Goal: Task Accomplishment & Management: Use online tool/utility

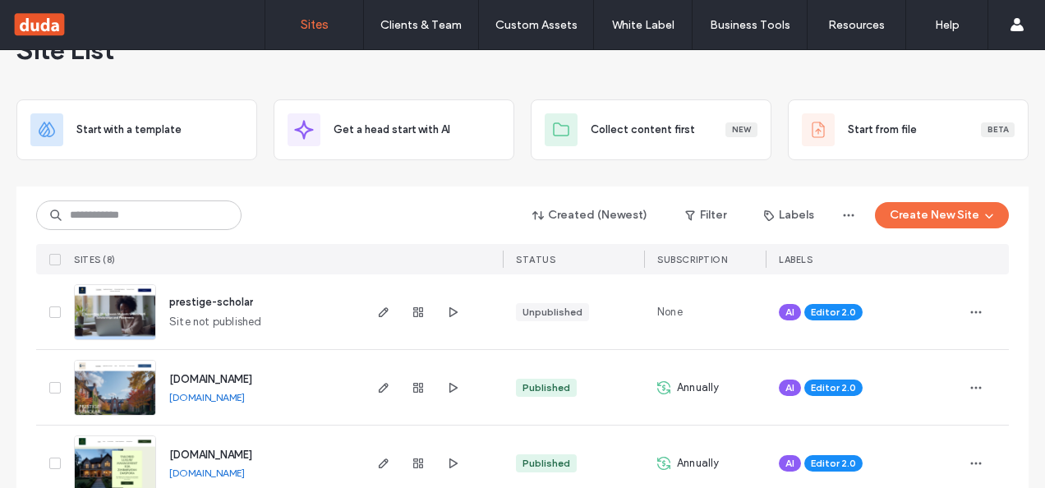
scroll to position [82, 0]
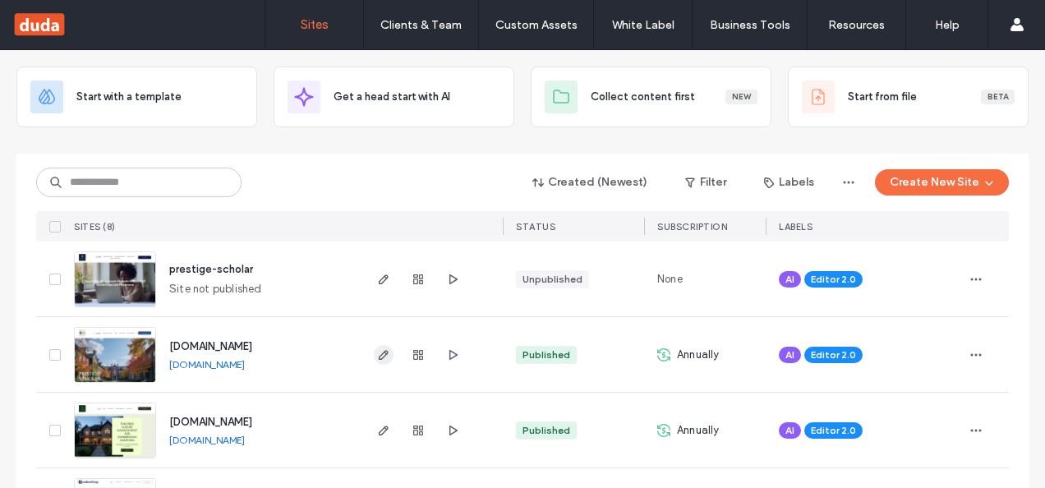
click at [383, 357] on icon "button" at bounding box center [383, 354] width 13 height 13
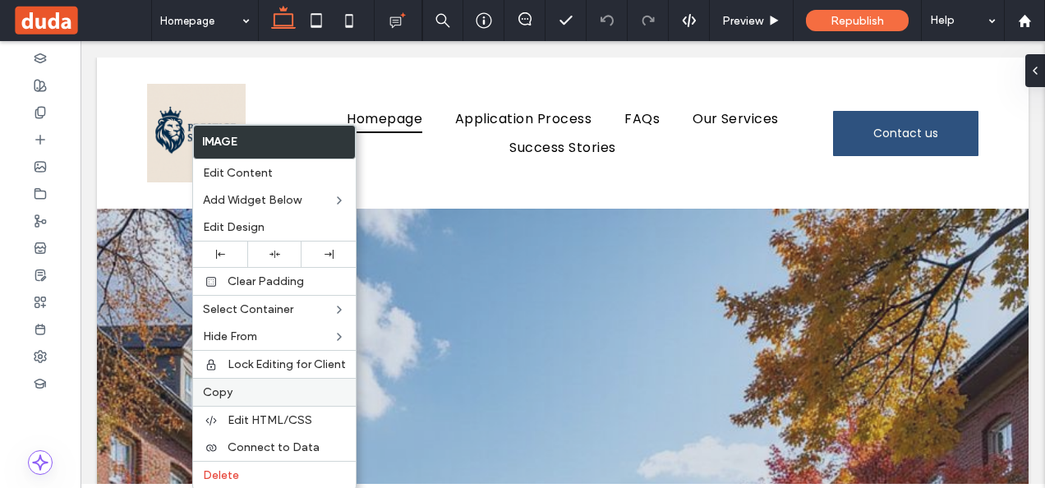
click at [226, 386] on span "Copy" at bounding box center [218, 392] width 30 height 14
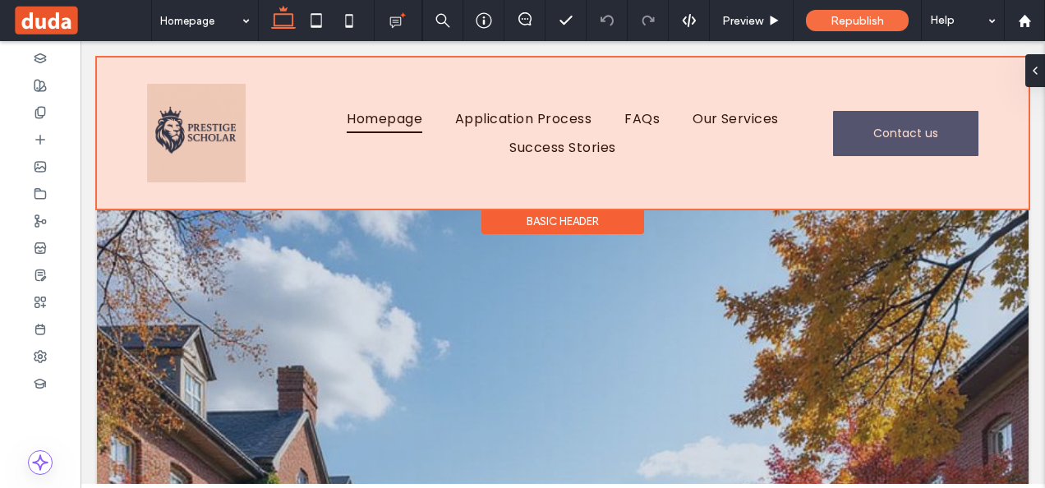
click at [320, 113] on div at bounding box center [563, 133] width 932 height 151
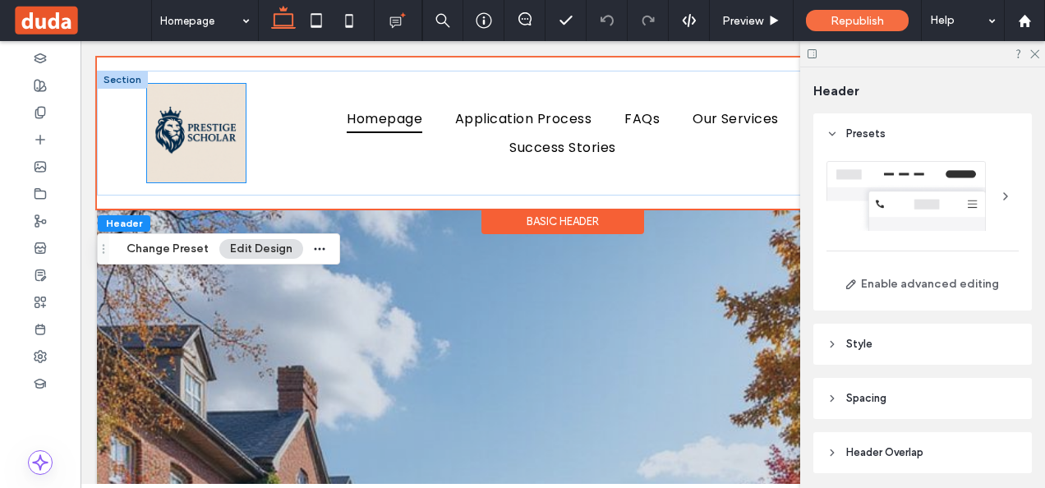
click at [204, 137] on img at bounding box center [196, 133] width 99 height 99
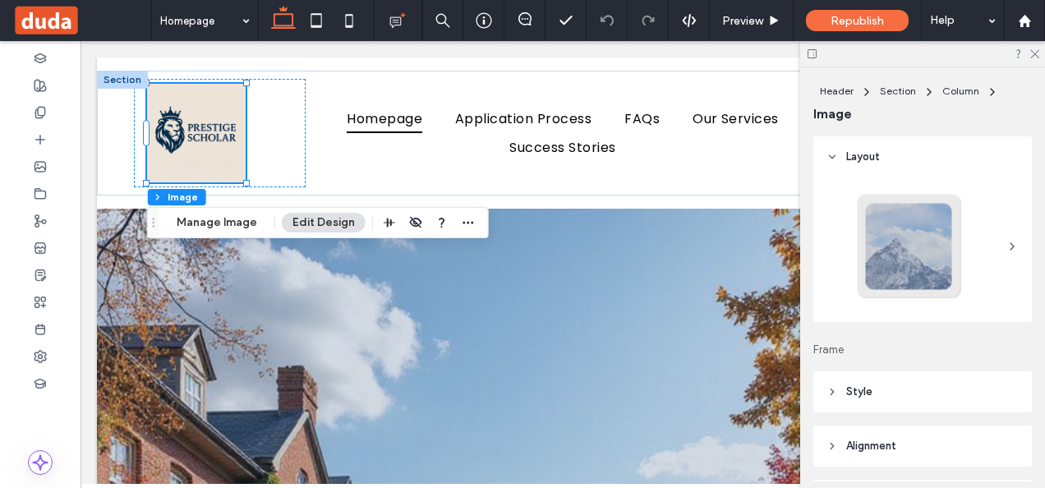
click at [866, 388] on span "Style" at bounding box center [859, 392] width 26 height 16
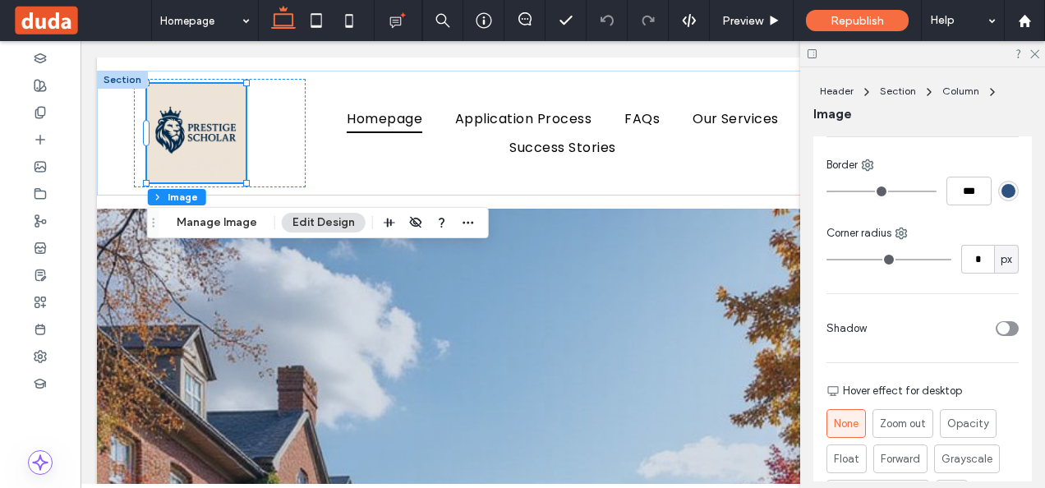
scroll to position [822, 0]
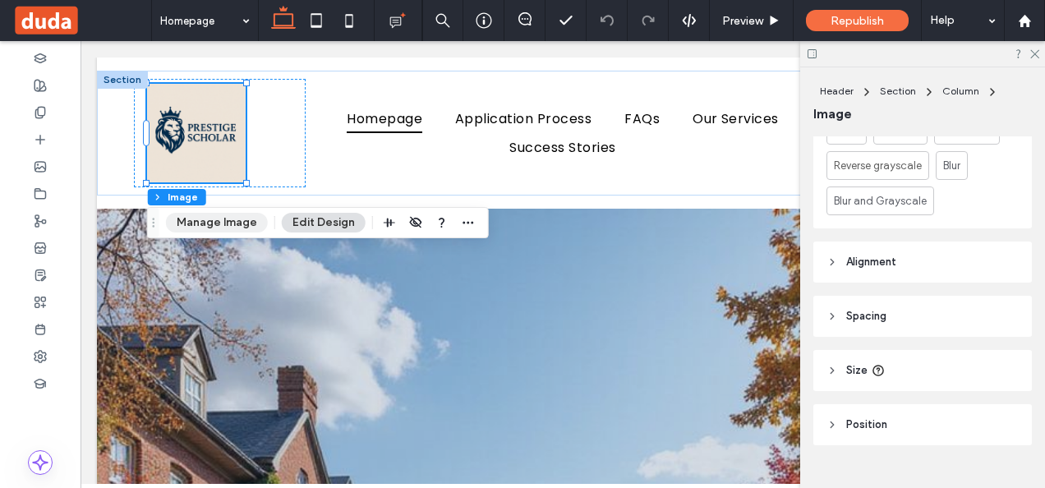
click at [228, 219] on button "Manage Image" at bounding box center [217, 223] width 102 height 20
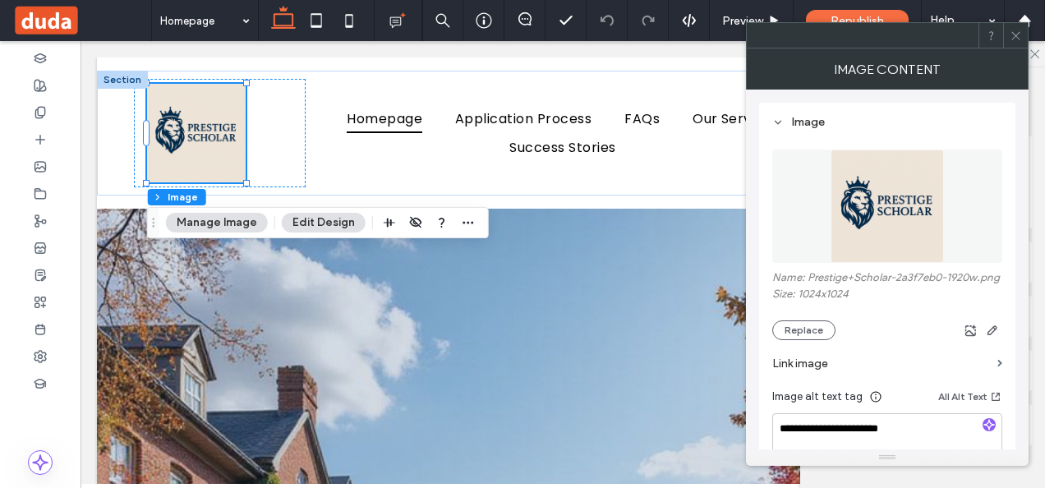
click at [889, 205] on img at bounding box center [887, 206] width 113 height 113
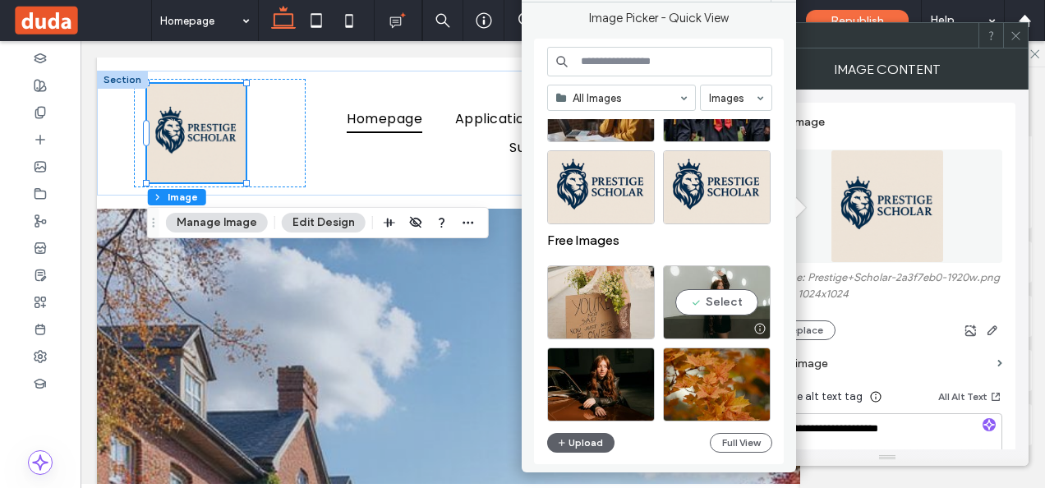
scroll to position [1295, 0]
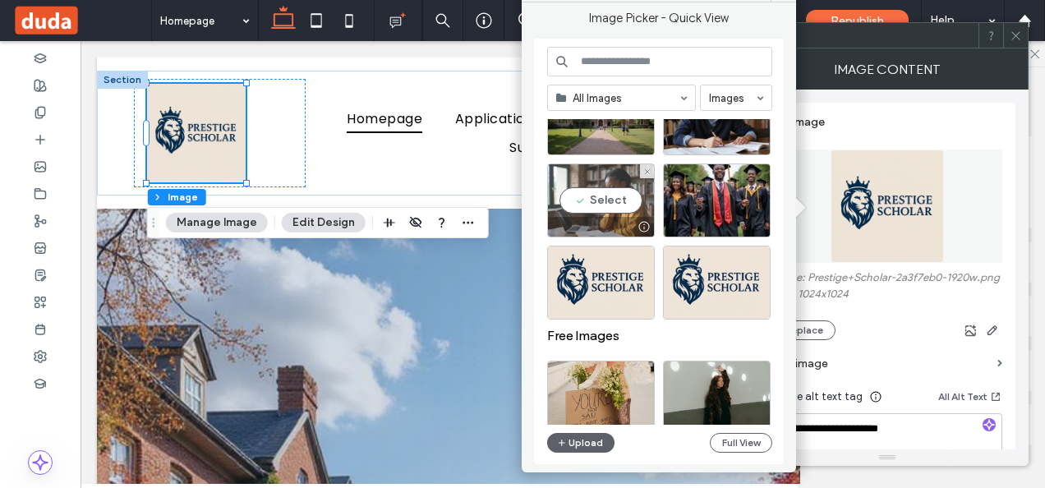
drag, startPoint x: 604, startPoint y: 261, endPoint x: 581, endPoint y: 206, distance: 59.7
click at [581, 206] on div "Select" at bounding box center [601, 201] width 108 height 74
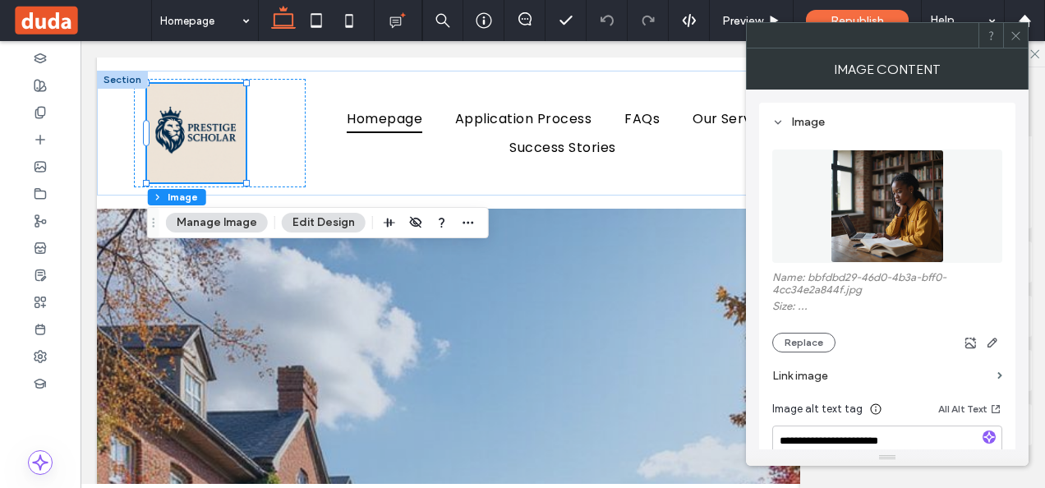
click at [906, 205] on img at bounding box center [887, 206] width 113 height 113
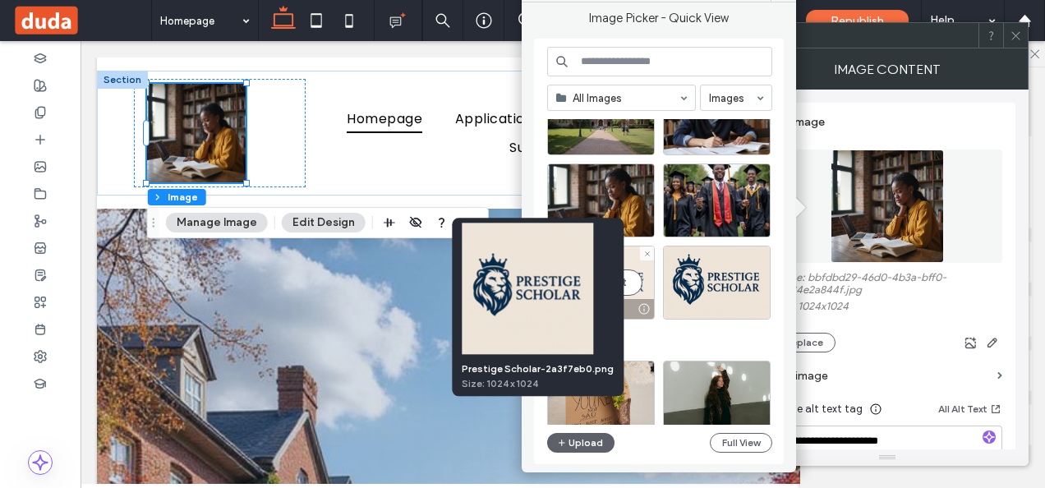
click at [643, 306] on div at bounding box center [644, 308] width 21 height 13
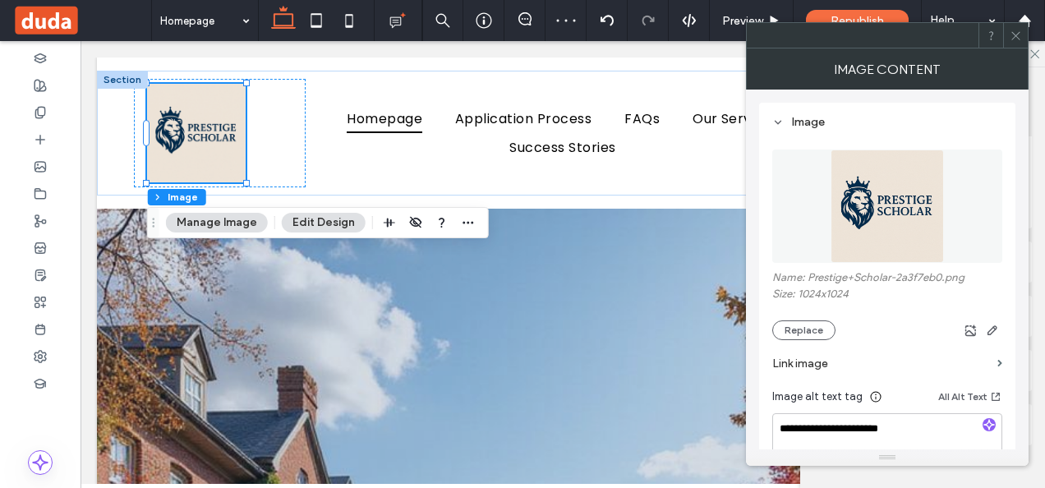
click at [201, 219] on button "Manage Image" at bounding box center [217, 223] width 102 height 20
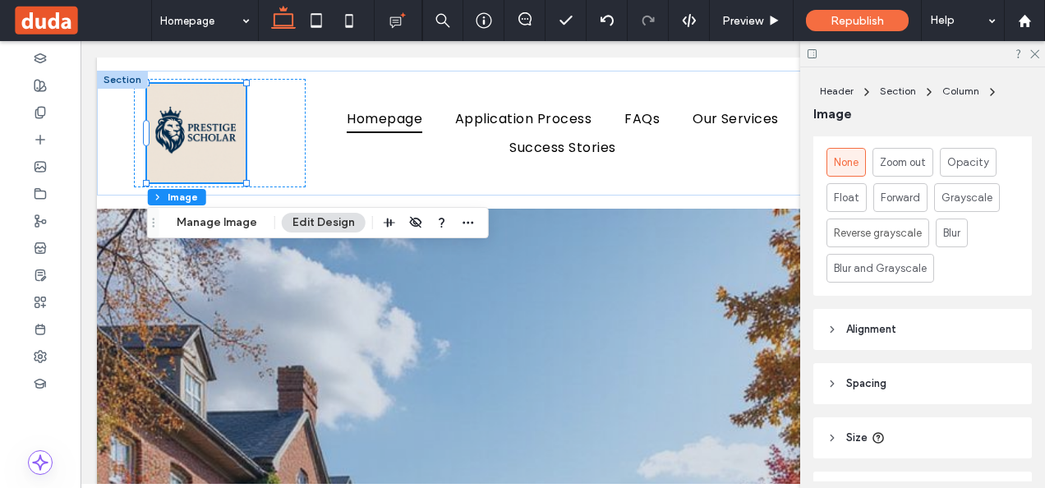
scroll to position [850, 0]
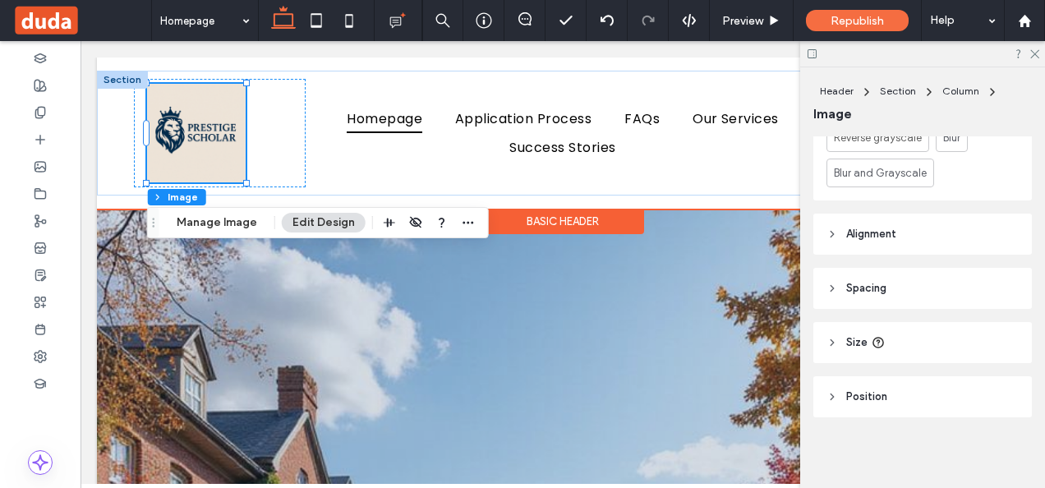
click at [213, 134] on img at bounding box center [196, 133] width 99 height 99
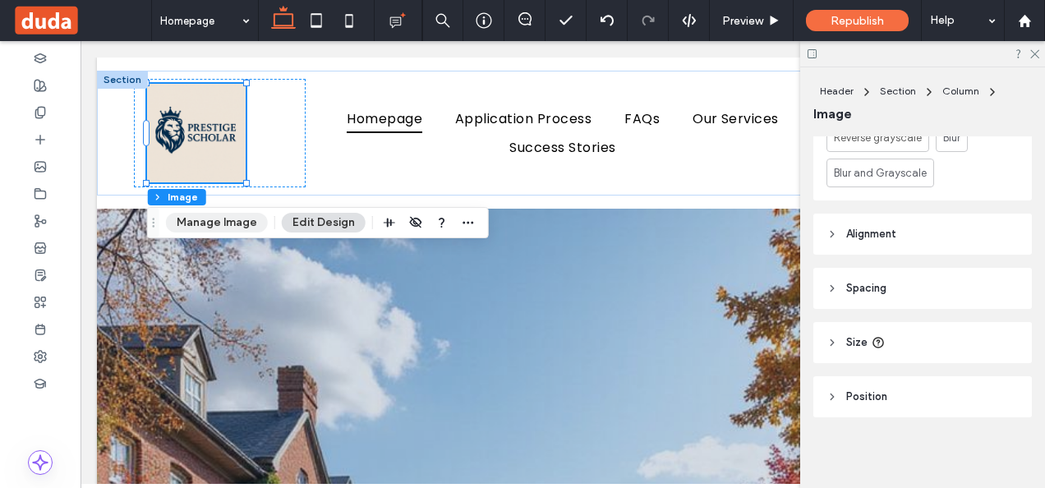
click at [225, 216] on button "Manage Image" at bounding box center [217, 223] width 102 height 20
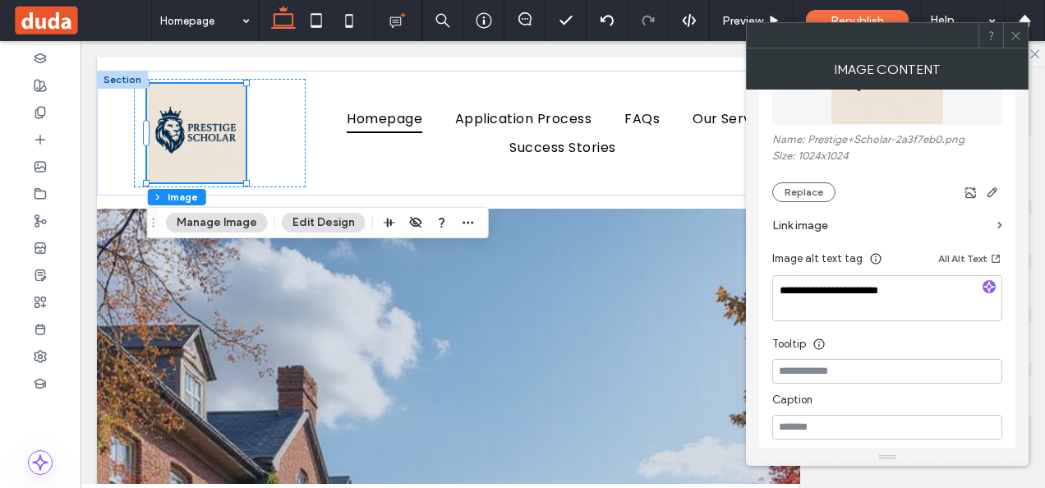
scroll to position [164, 0]
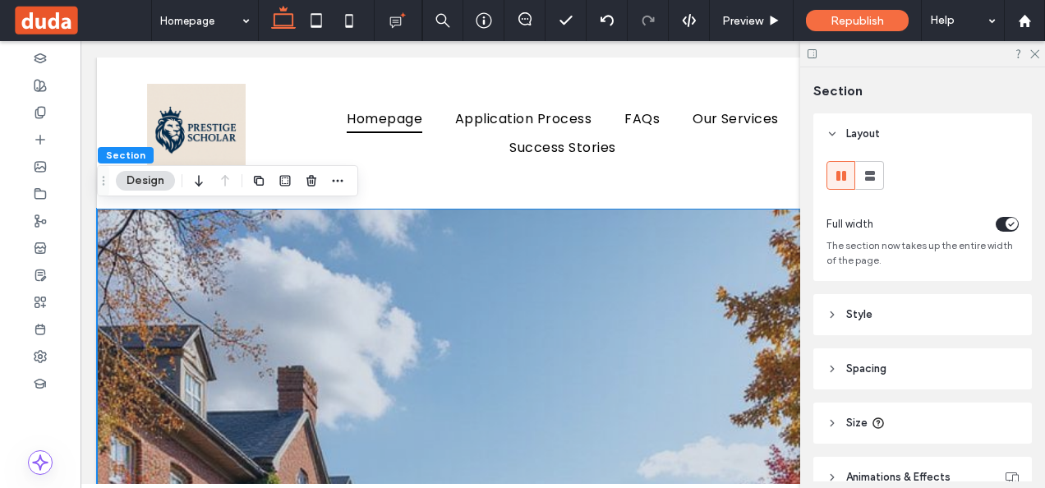
click at [1040, 48] on div at bounding box center [922, 53] width 245 height 25
click at [1036, 49] on icon at bounding box center [1034, 53] width 11 height 11
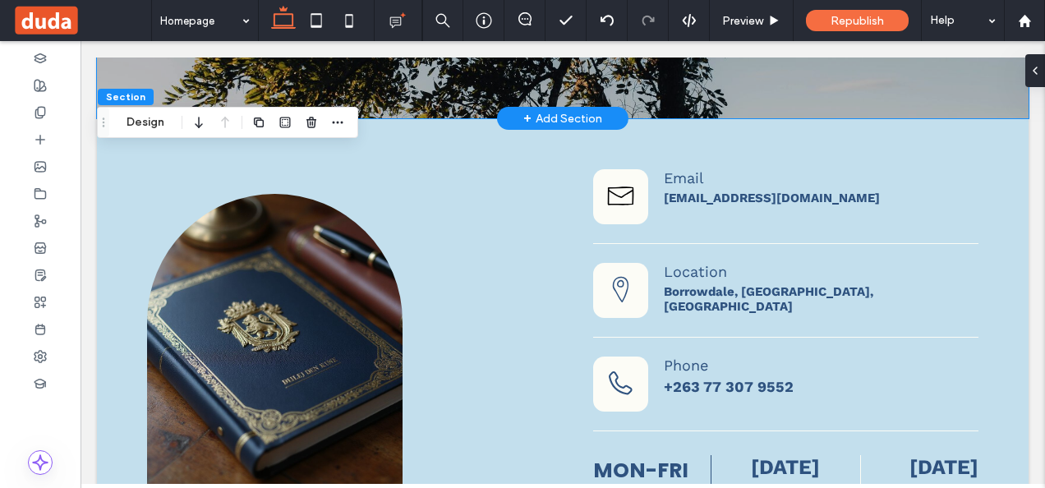
scroll to position [3862, 0]
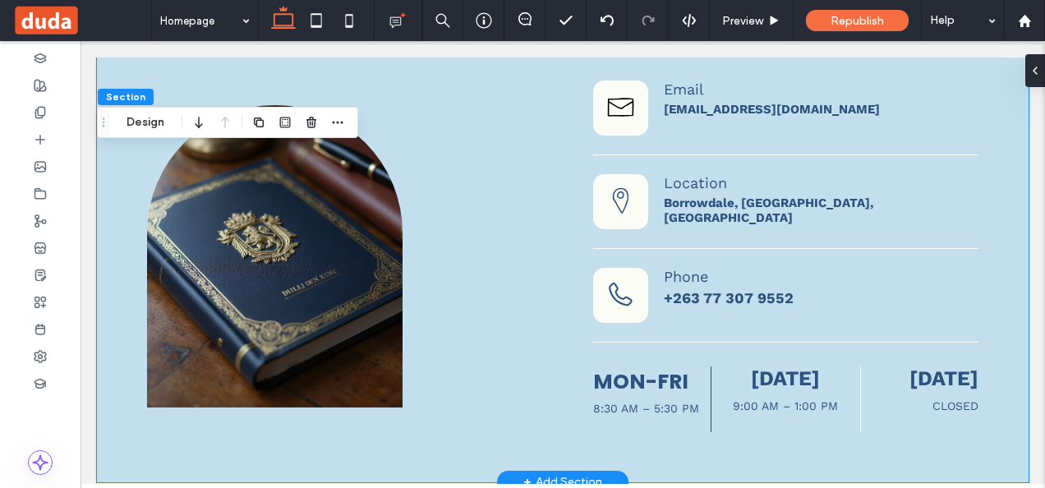
click at [542, 169] on div "Prestige Scholar hand-drawn envelope icon – black lines on white background ✅ E…" at bounding box center [563, 256] width 932 height 453
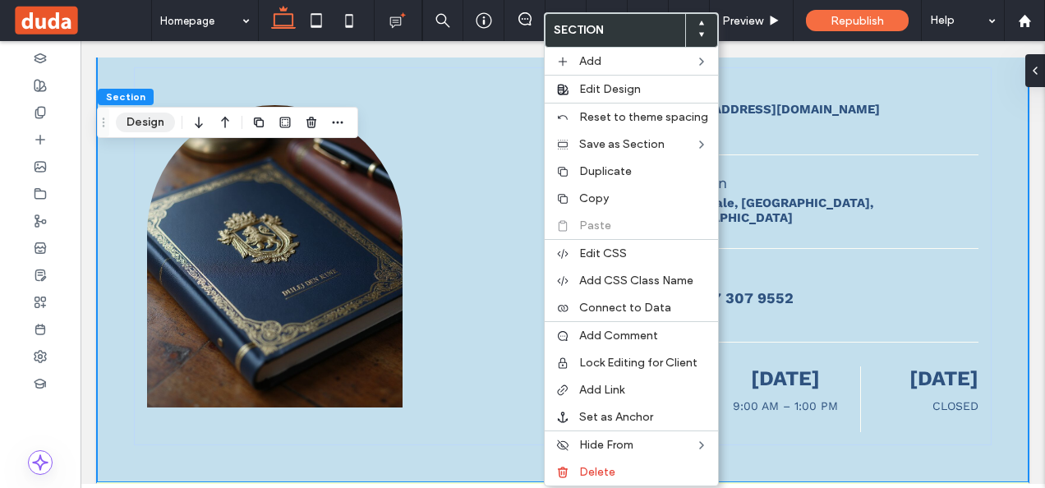
click at [140, 122] on button "Design" at bounding box center [145, 123] width 59 height 20
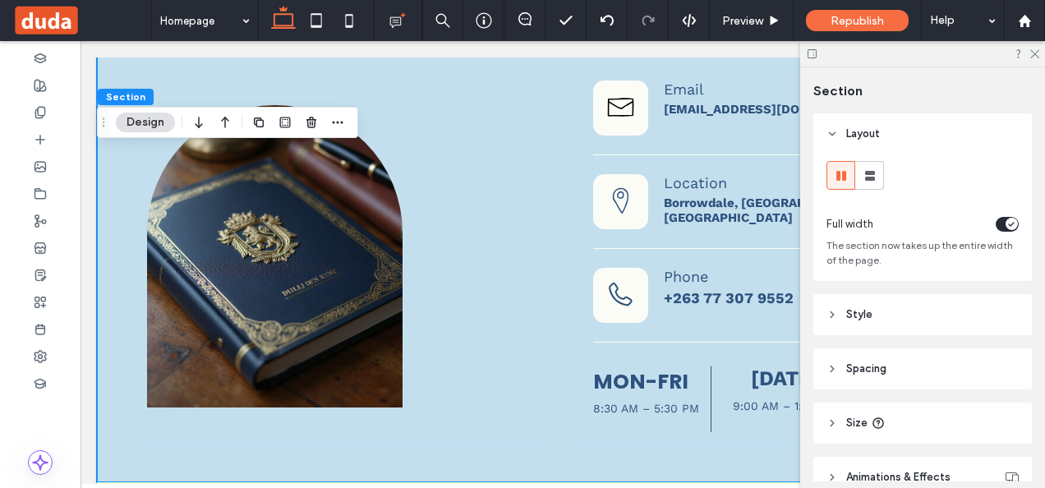
click at [837, 310] on icon at bounding box center [833, 315] width 12 height 12
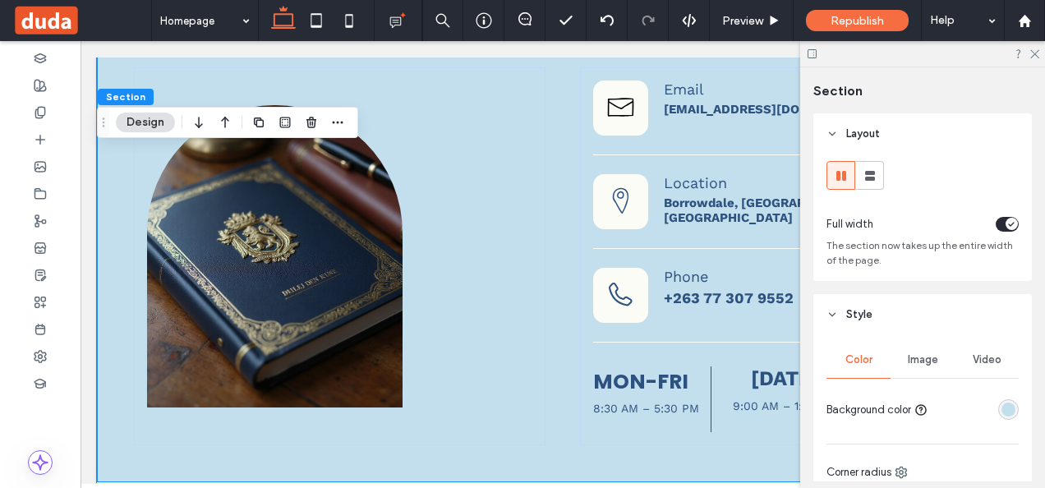
scroll to position [164, 0]
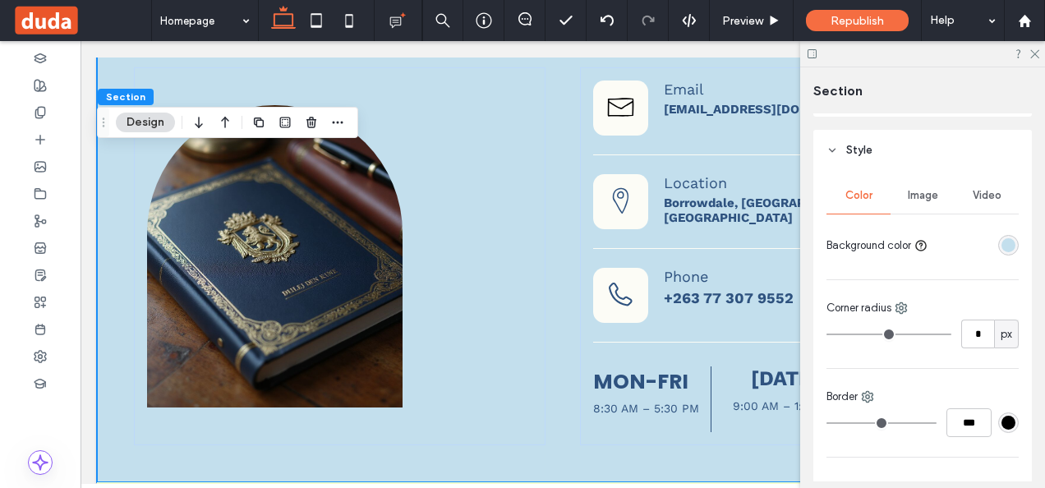
click at [1002, 238] on div "rgb(195, 223, 237)" at bounding box center [1009, 245] width 14 height 14
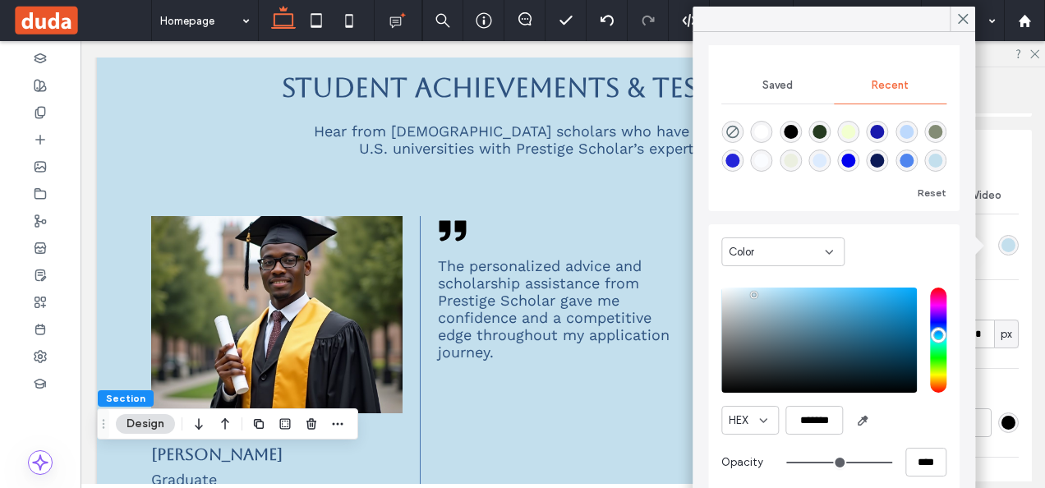
scroll to position [2301, 0]
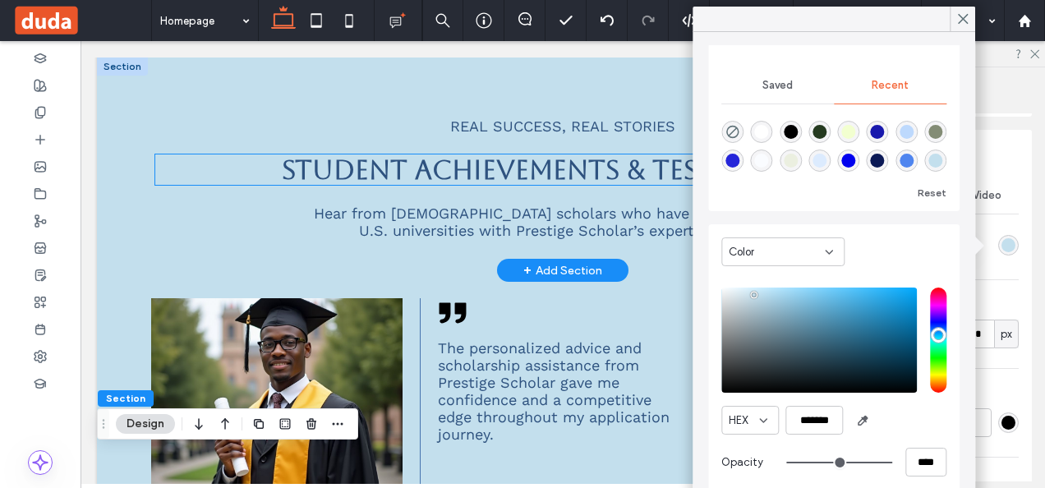
click at [515, 168] on span "Student Achievements & Testimonials" at bounding box center [563, 169] width 562 height 30
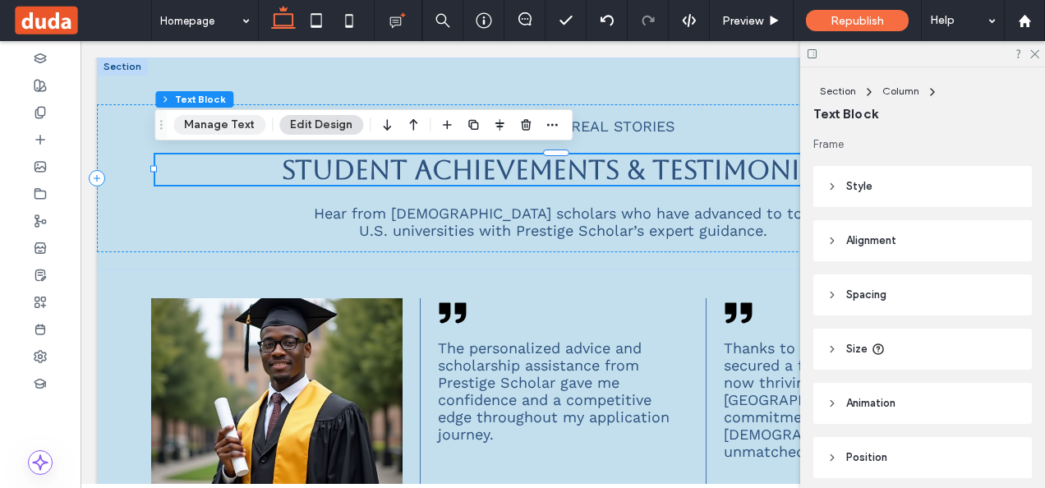
click at [224, 123] on button "Manage Text" at bounding box center [219, 125] width 92 height 20
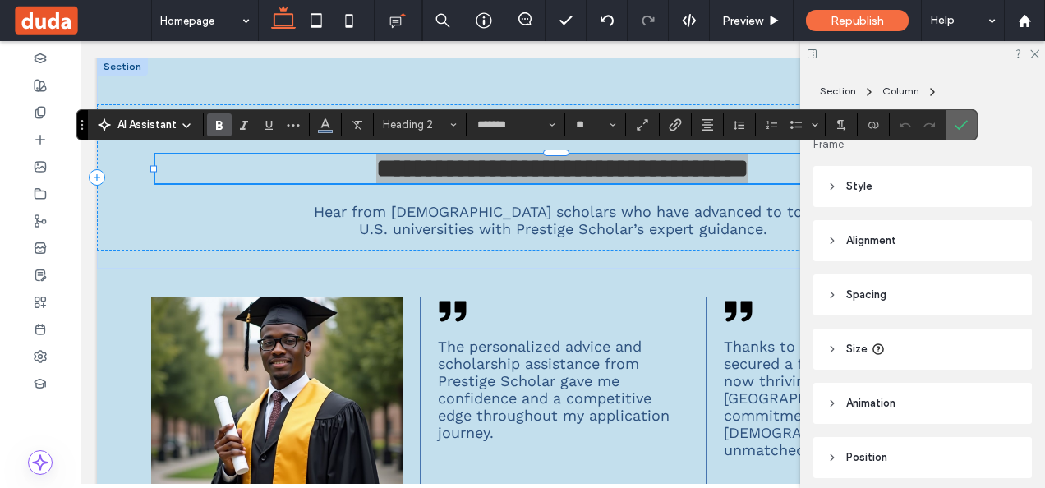
click at [966, 122] on label "Confirm" at bounding box center [961, 125] width 25 height 30
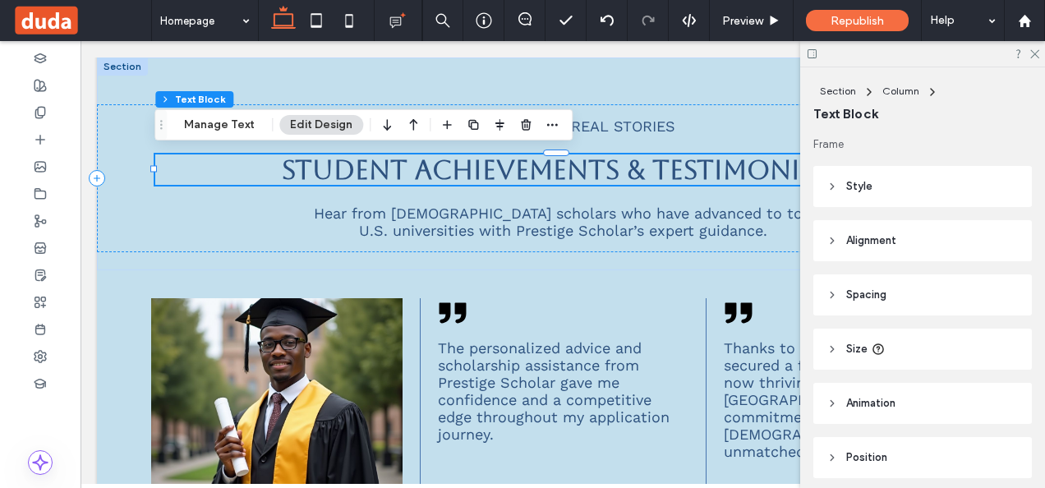
click at [326, 122] on button "Edit Design" at bounding box center [321, 125] width 84 height 20
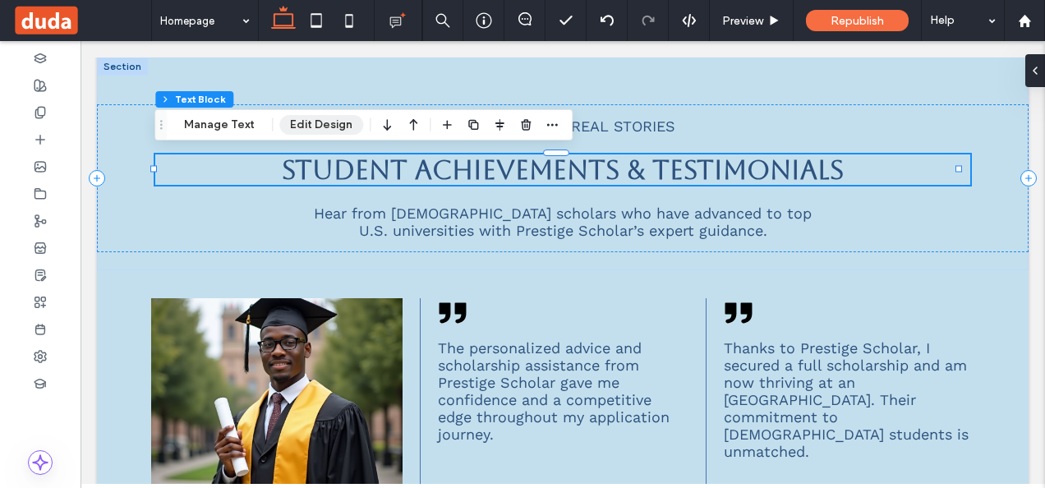
click at [334, 130] on button "Edit Design" at bounding box center [321, 125] width 84 height 20
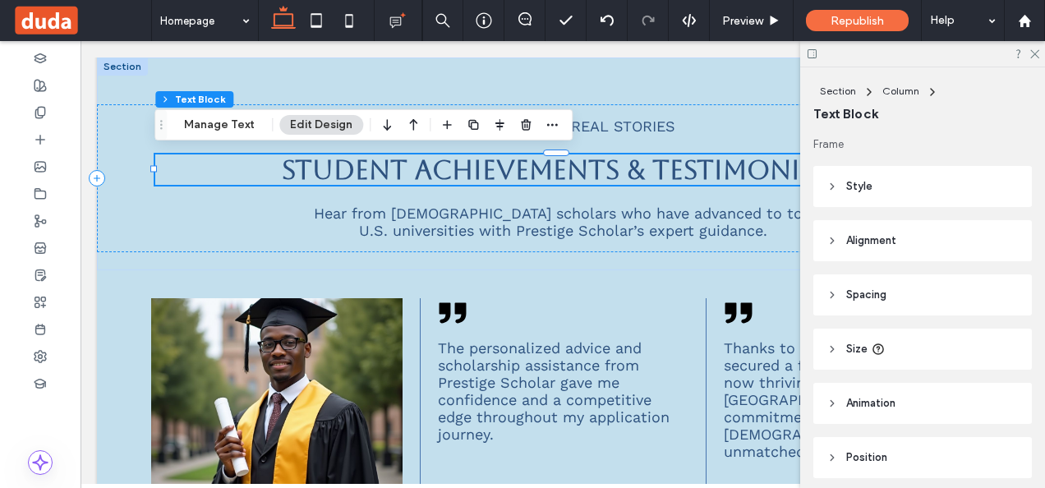
click at [878, 186] on header "Style" at bounding box center [923, 186] width 219 height 41
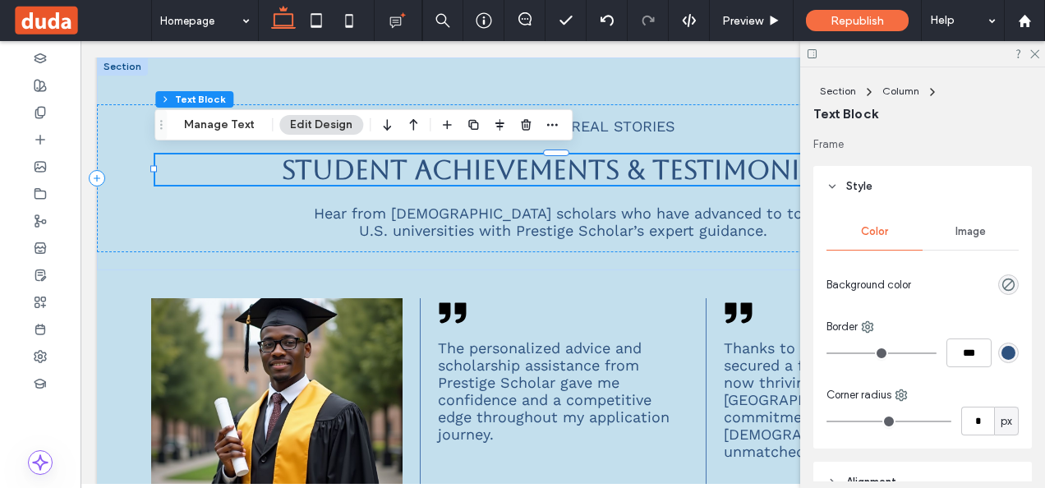
click at [1002, 350] on div "rgb(46, 82, 127)" at bounding box center [1009, 353] width 14 height 14
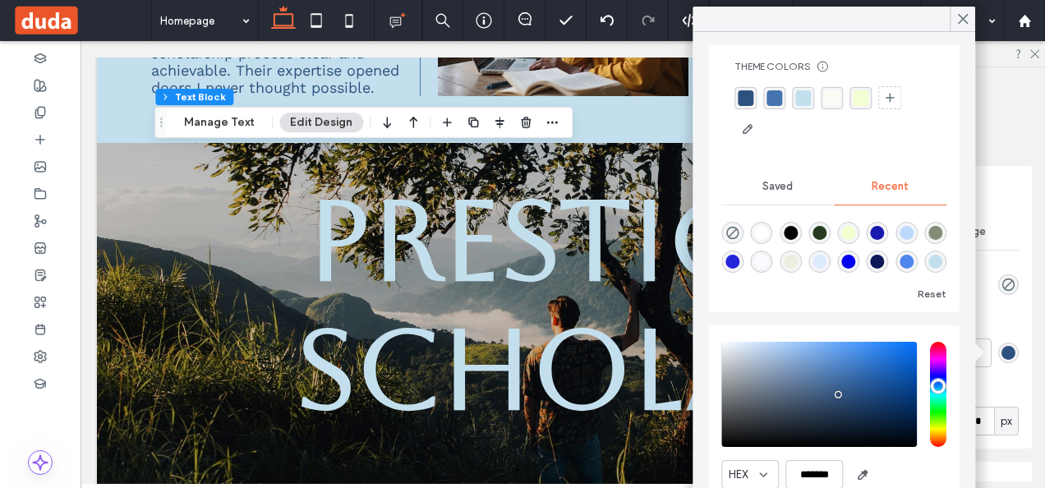
scroll to position [0, 0]
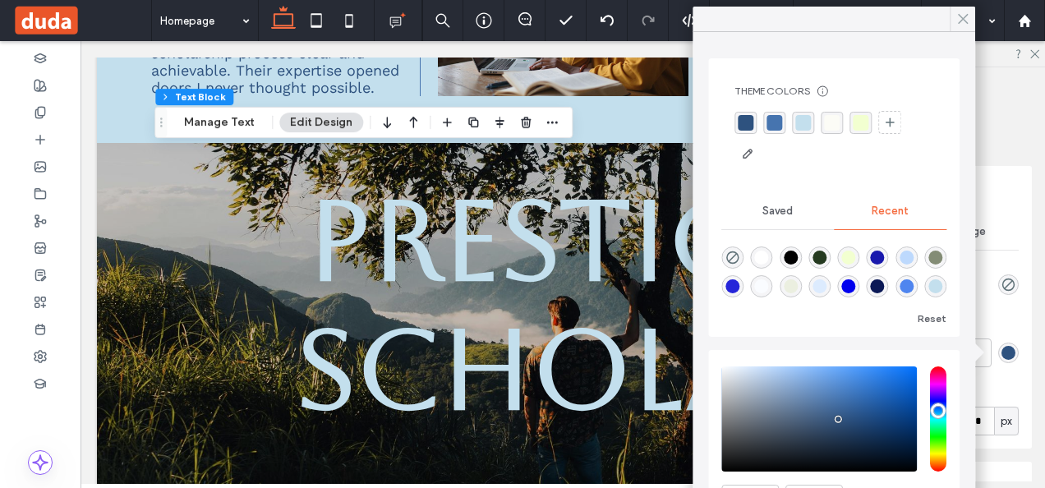
click at [963, 20] on use at bounding box center [963, 19] width 9 height 9
